Goal: Use online tool/utility: Utilize a website feature to perform a specific function

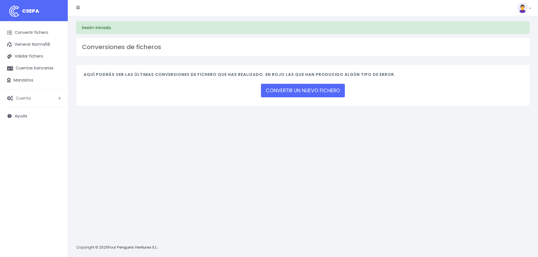
click at [28, 99] on span "Cuenta" at bounding box center [23, 98] width 15 height 6
click at [25, 111] on link "Perfiles" at bounding box center [37, 112] width 56 height 10
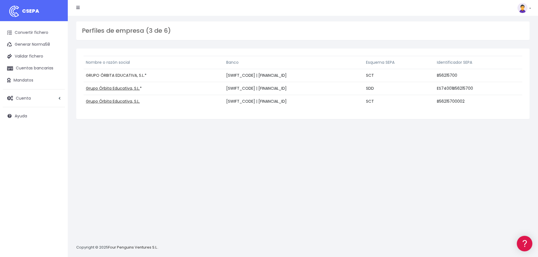
click at [123, 73] on link "GRUPO ÓRBITA EDUCATIVA, S.L." at bounding box center [115, 76] width 59 height 6
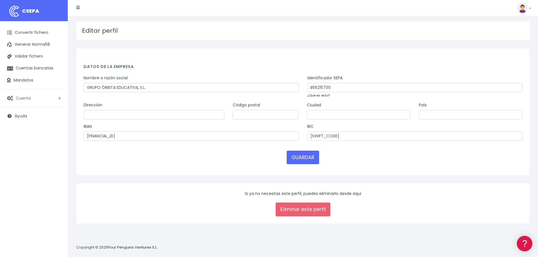
click at [23, 97] on span "Cuenta" at bounding box center [23, 98] width 15 height 6
click at [23, 110] on link "Perfiles" at bounding box center [37, 112] width 56 height 10
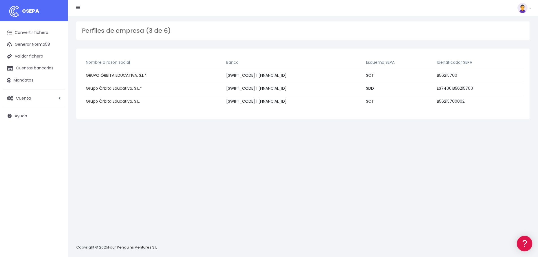
click at [112, 89] on link "Grupo Órbita Educativa, S.L." at bounding box center [113, 89] width 54 height 6
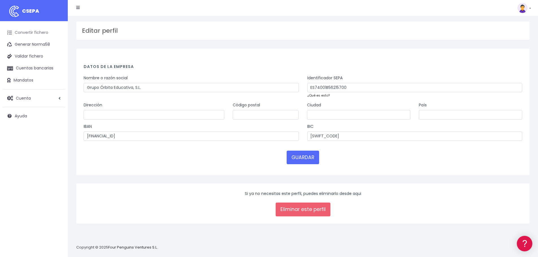
click at [30, 34] on link "Convertir fichero" at bounding box center [34, 33] width 62 height 12
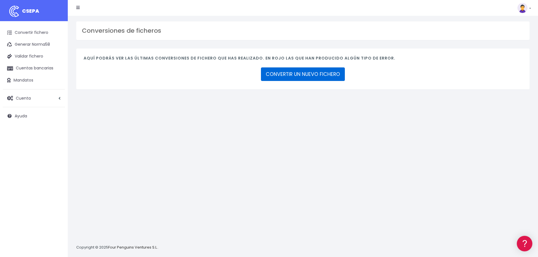
click at [284, 74] on link "CONVERTIR UN NUEVO FICHERO" at bounding box center [303, 75] width 84 height 14
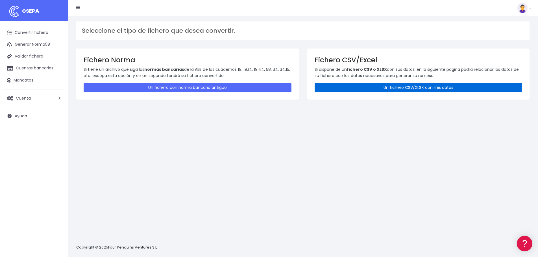
click at [357, 85] on link "Un fichero CSV/XLSX con mis datos" at bounding box center [419, 87] width 208 height 9
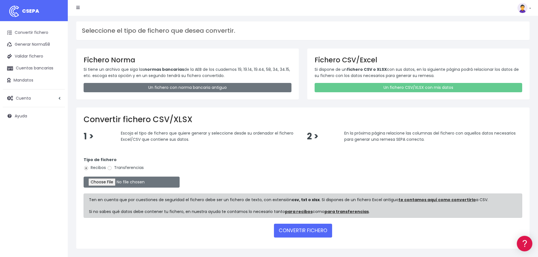
click at [117, 169] on label "Transferencias" at bounding box center [125, 168] width 37 height 6
click at [112, 169] on input "Transferencias" at bounding box center [109, 168] width 5 height 5
radio input "true"
click at [116, 180] on input "file" at bounding box center [132, 182] width 96 height 11
type input "C:\fakepath\Nominas 0825.csv"
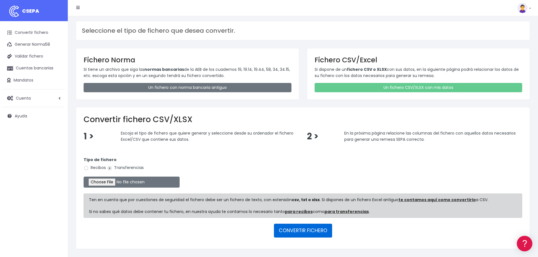
click at [316, 229] on button "CONVERTIR FICHERO" at bounding box center [303, 231] width 58 height 14
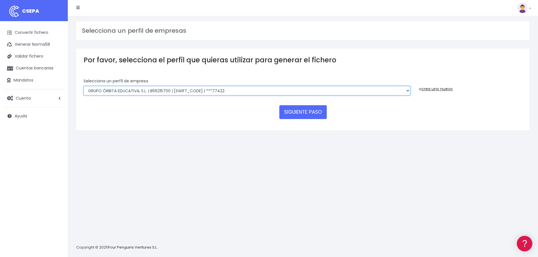
click at [309, 92] on select "GRUPO ÓRBITA EDUCATIVA, S.L. | B56215700 | BCOEESMM159 | ***77422 Grupo Órbita …" at bounding box center [247, 91] width 327 height 10
click at [26, 98] on span "Cuenta" at bounding box center [23, 98] width 15 height 6
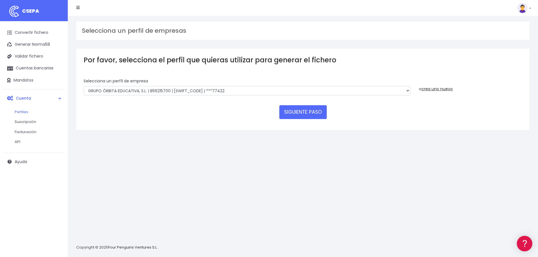
click at [24, 112] on link "Perfiles" at bounding box center [37, 112] width 56 height 10
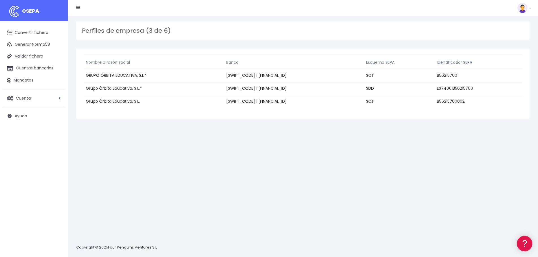
click at [115, 74] on link "GRUPO ÓRBITA EDUCATIVA, S.L." at bounding box center [115, 76] width 59 height 6
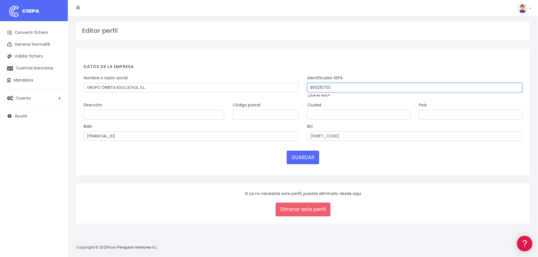
click at [322, 86] on input "B56215700" at bounding box center [414, 88] width 215 height 10
click at [338, 89] on input "B56215700" at bounding box center [414, 88] width 215 height 10
